Goal: Task Accomplishment & Management: Manage account settings

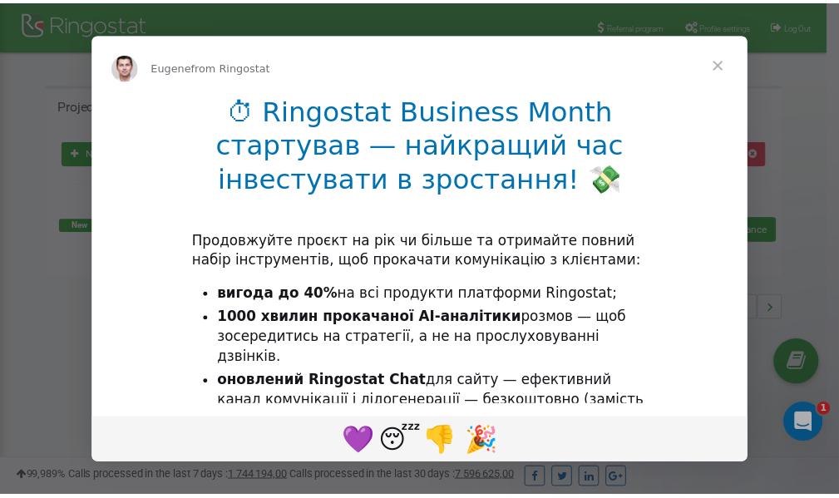
scroll to position [249, 0]
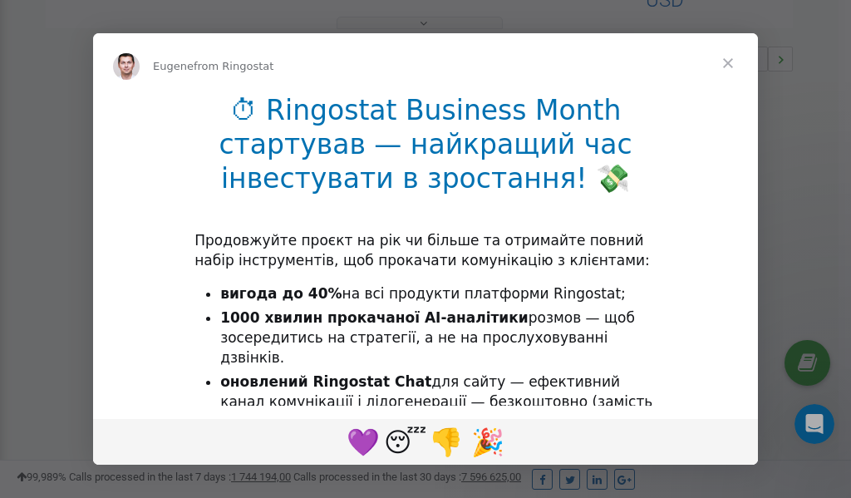
click at [731, 66] on span "Close" at bounding box center [728, 63] width 60 height 60
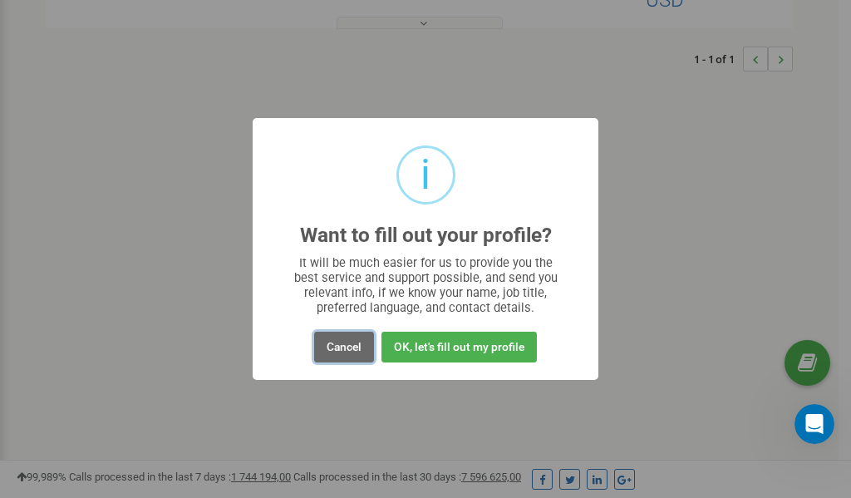
click at [336, 349] on button "Cancel" at bounding box center [344, 347] width 60 height 31
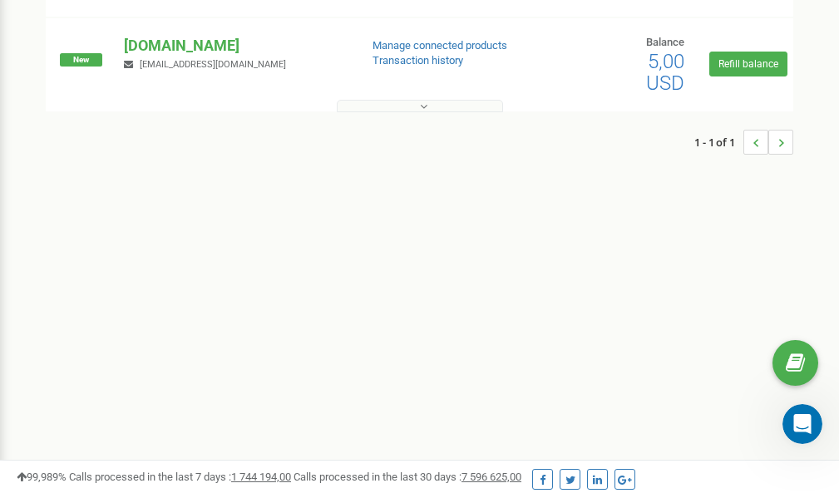
scroll to position [0, 0]
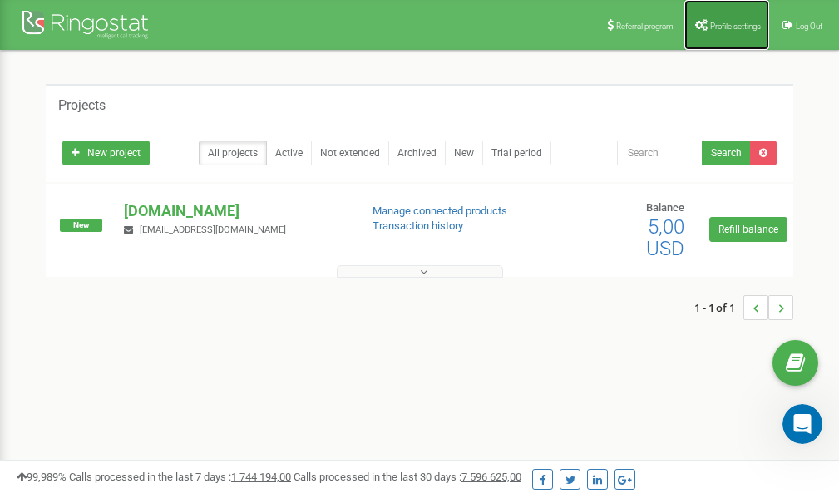
click at [716, 22] on span "Profile settings" at bounding box center [735, 26] width 51 height 9
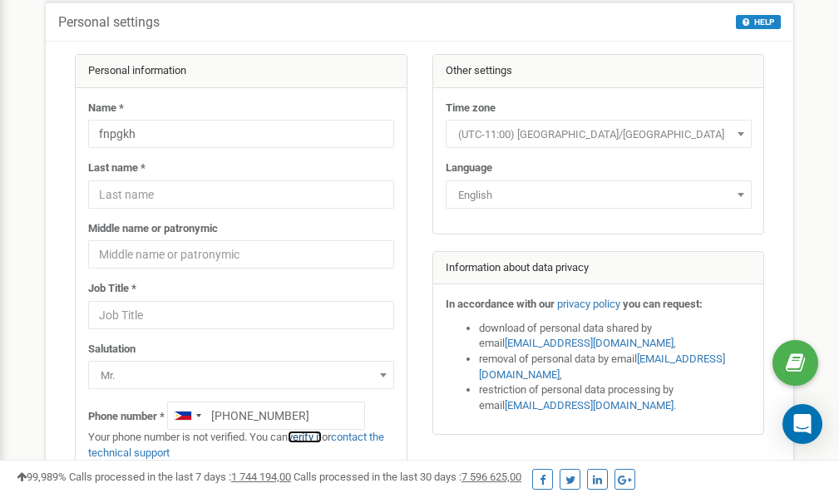
click at [308, 437] on link "verify it" at bounding box center [305, 437] width 34 height 12
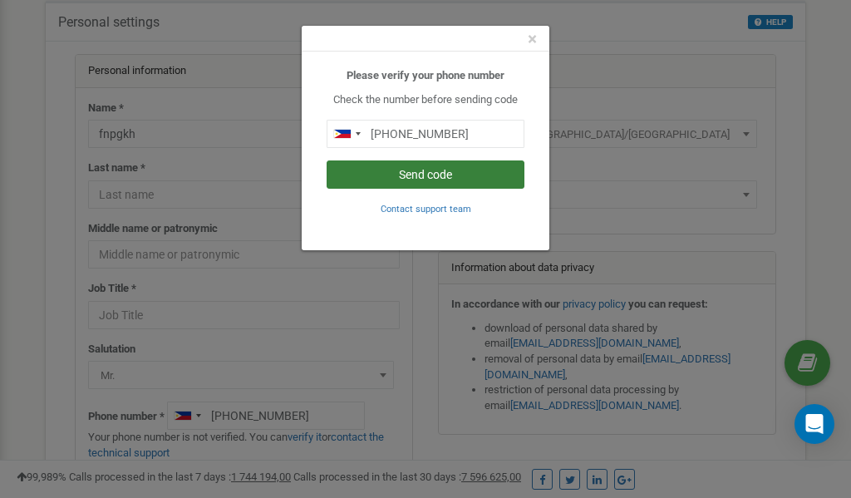
click at [439, 179] on button "Send code" at bounding box center [426, 174] width 198 height 28
